Goal: Task Accomplishment & Management: Use online tool/utility

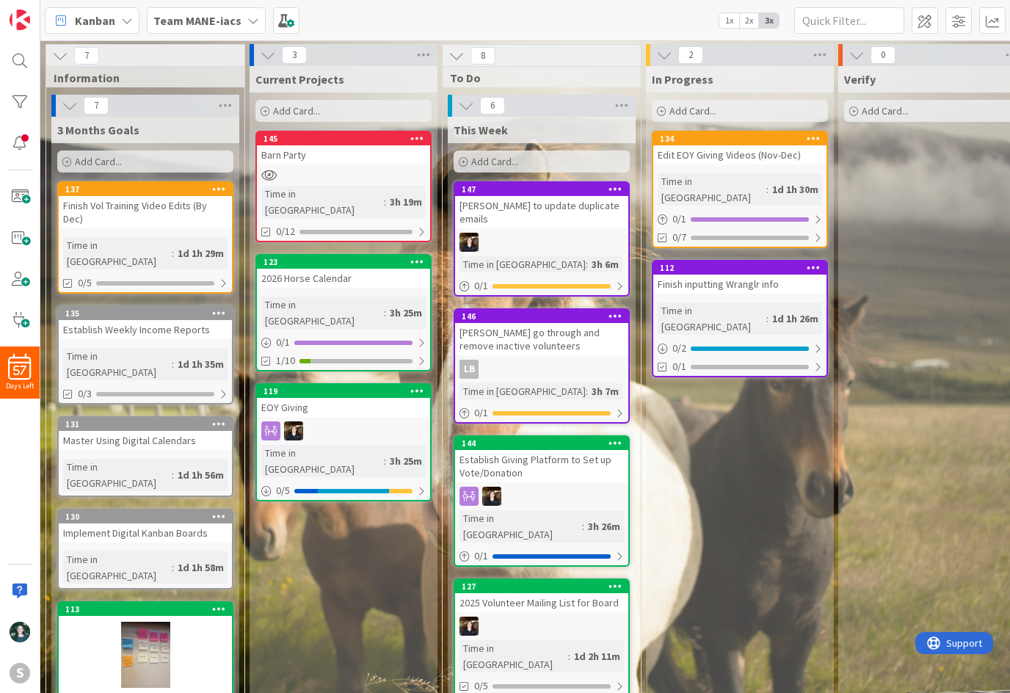
click at [228, 24] on b "Team MANE-iacs" at bounding box center [197, 20] width 88 height 15
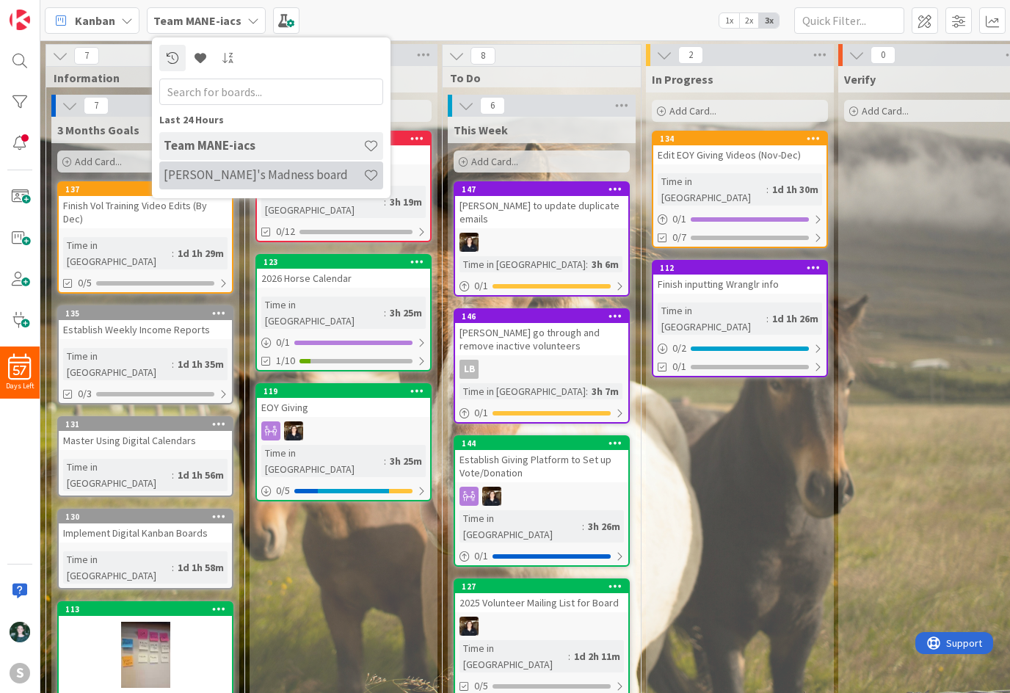
click at [232, 169] on h4 "[PERSON_NAME]'s Madness board" at bounding box center [264, 174] width 200 height 15
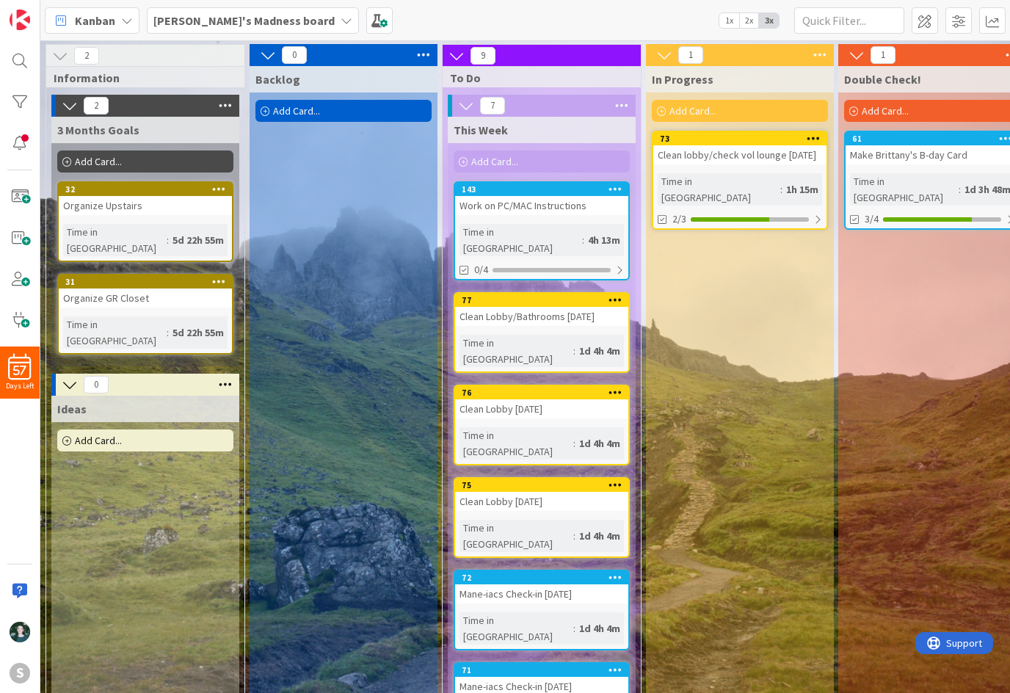
click at [764, 164] on div "Clean lobby/check vol lounge [DATE]" at bounding box center [739, 154] width 173 height 19
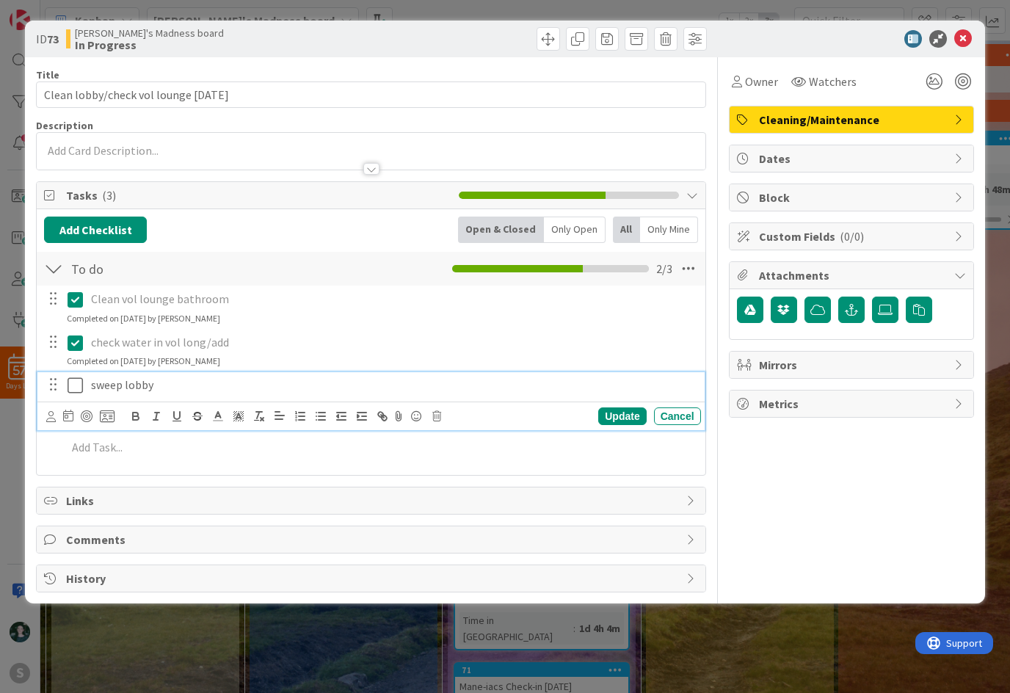
click at [78, 383] on icon at bounding box center [75, 386] width 15 height 18
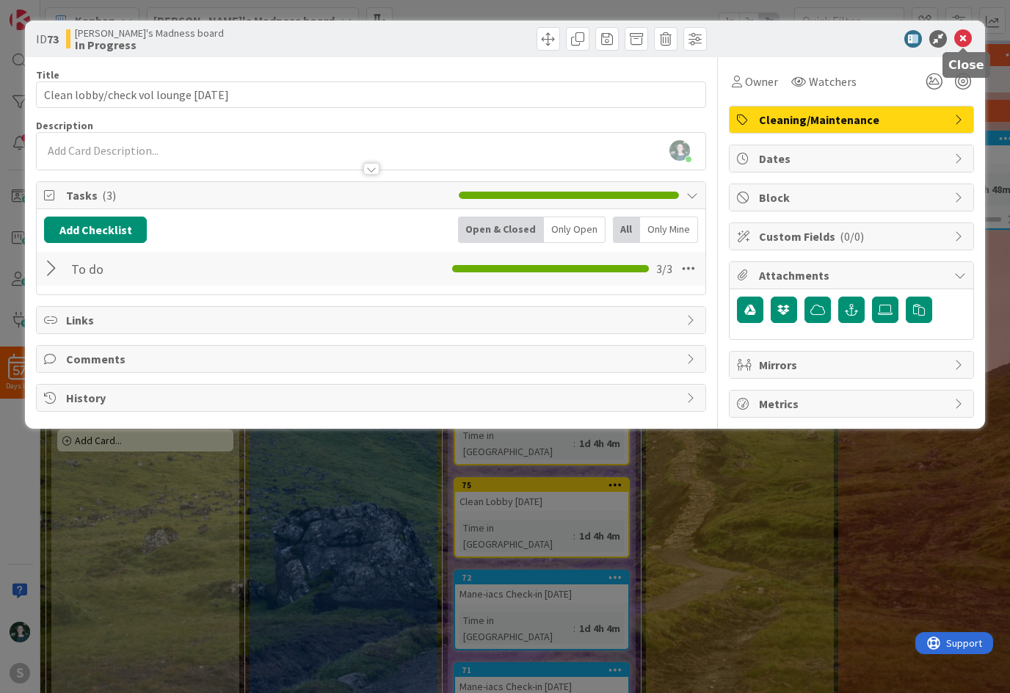
click at [963, 34] on icon at bounding box center [963, 39] width 18 height 18
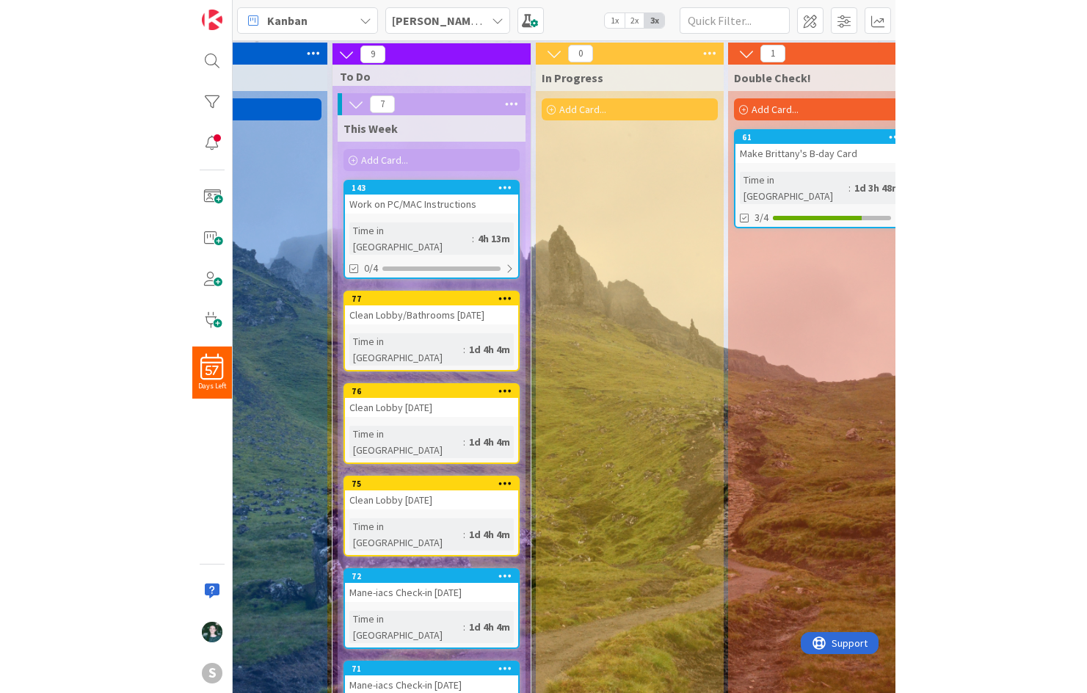
scroll to position [1, 225]
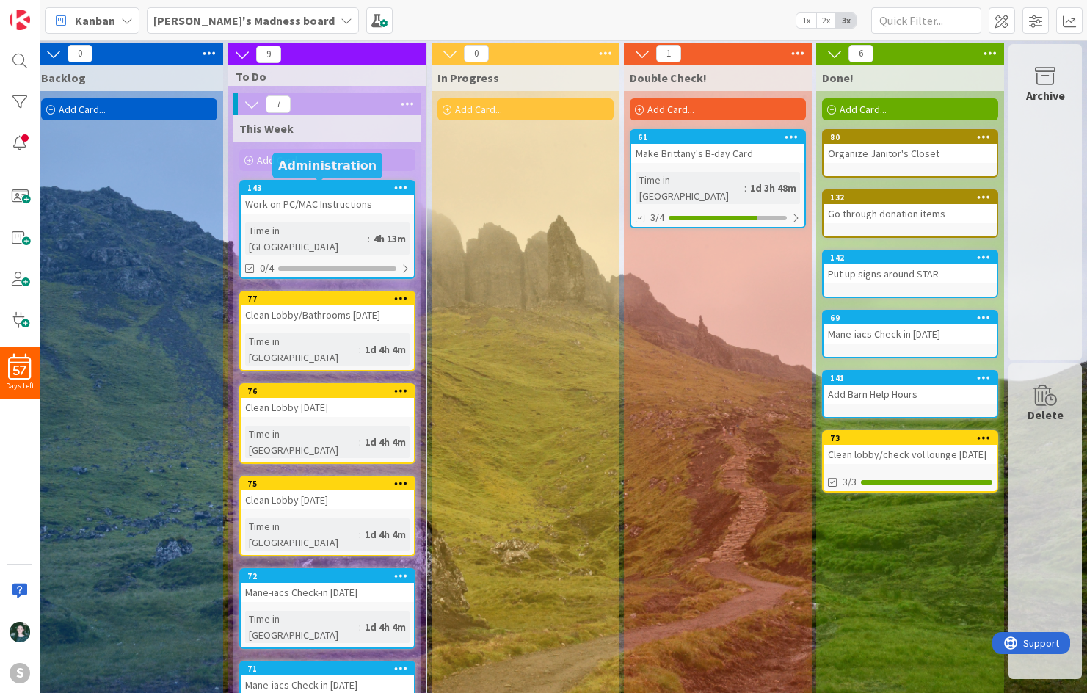
click at [334, 191] on div "143" at bounding box center [330, 188] width 167 height 10
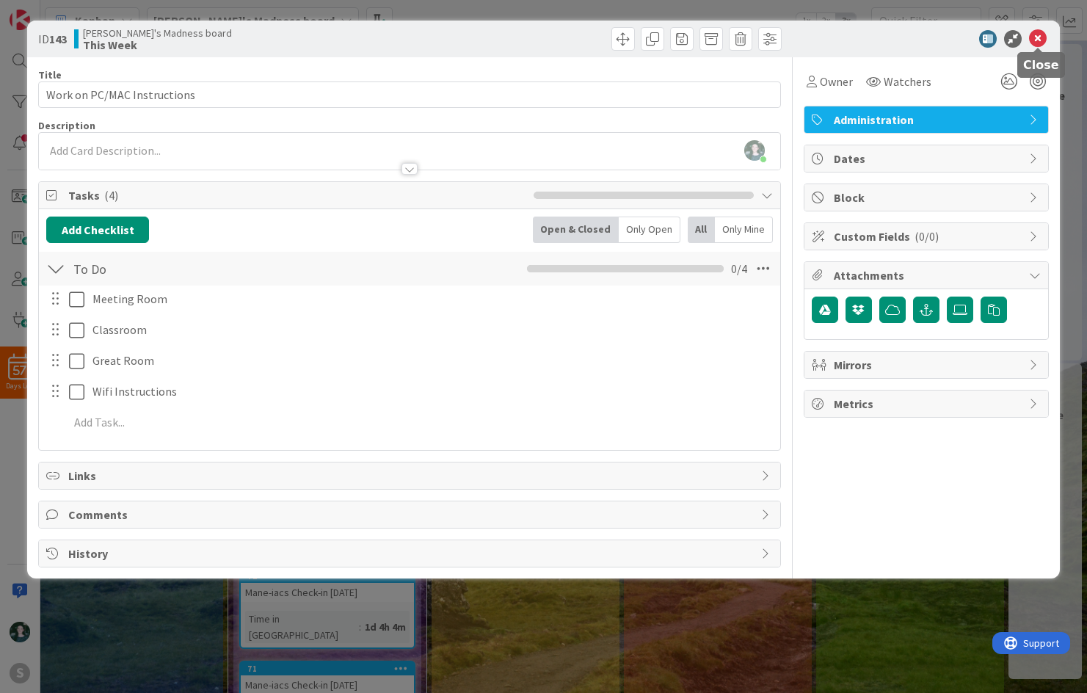
click at [1009, 39] on icon at bounding box center [1038, 39] width 18 height 18
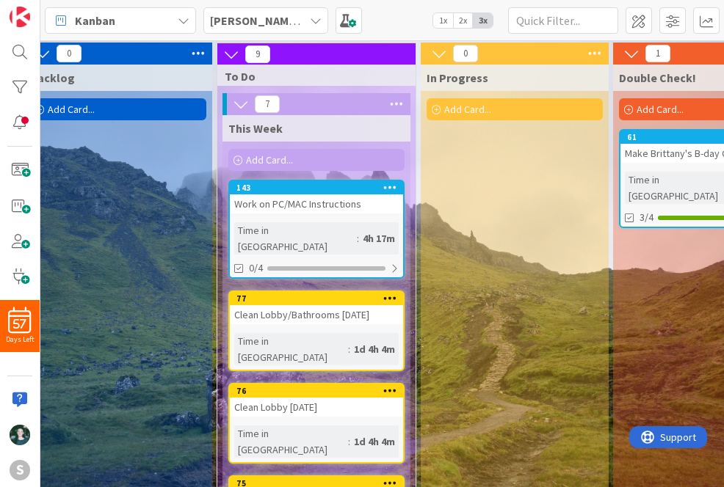
scroll to position [1, 224]
